Goal: Find contact information: Find contact information

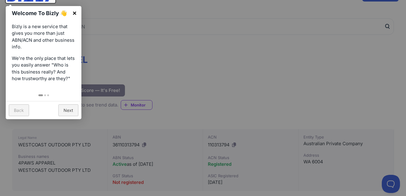
click at [75, 14] on link "×" at bounding box center [75, 13] width 14 height 14
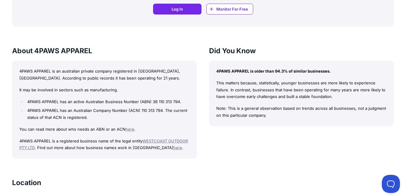
scroll to position [515, 0]
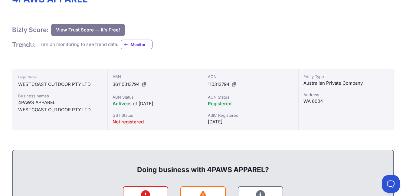
click at [126, 83] on span "36110313794" at bounding box center [125, 84] width 27 height 6
copy span "36110313794"
